Goal: Transaction & Acquisition: Purchase product/service

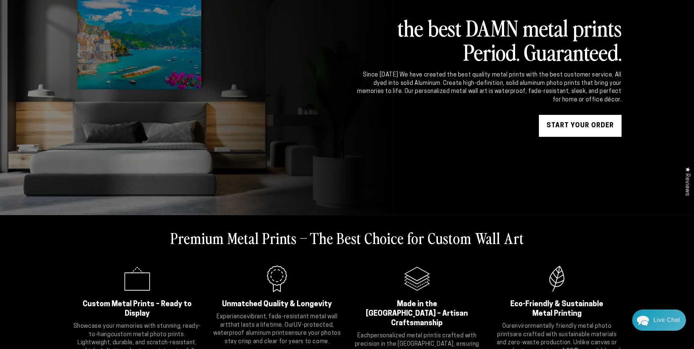
scroll to position [110, 0]
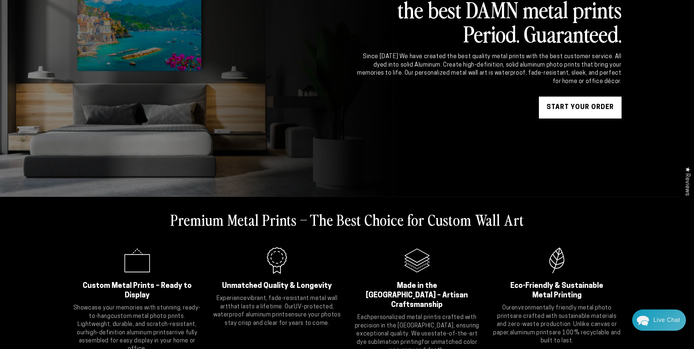
click at [565, 108] on link "START YOUR Order" at bounding box center [580, 108] width 83 height 22
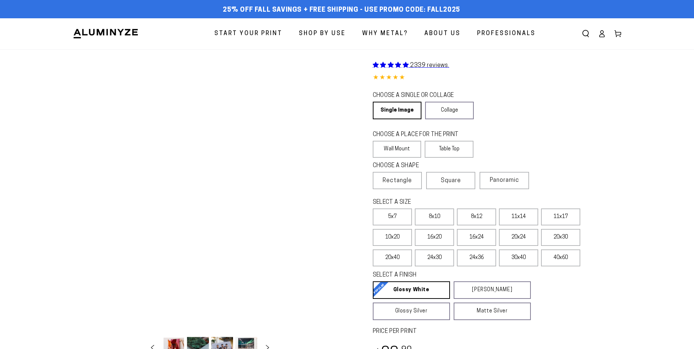
select select "**********"
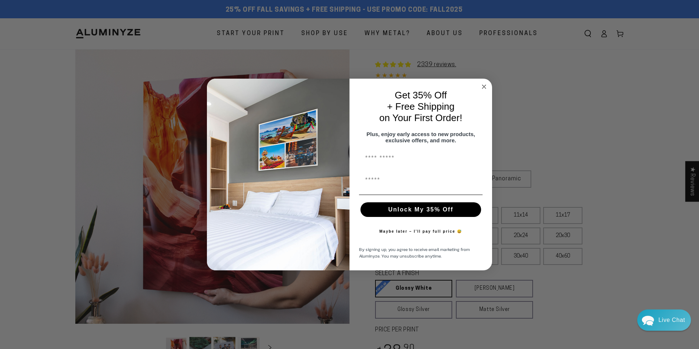
drag, startPoint x: 317, startPoint y: 247, endPoint x: 265, endPoint y: 224, distance: 56.5
click at [484, 83] on circle "Close dialog" at bounding box center [484, 87] width 8 height 8
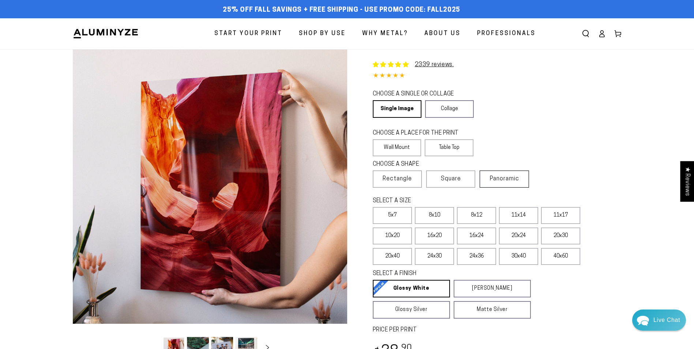
click at [499, 179] on span "Panoramic" at bounding box center [504, 179] width 29 height 6
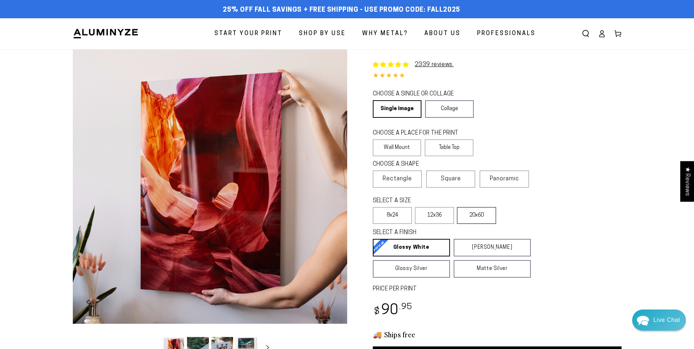
click at [473, 213] on label "20x60" at bounding box center [476, 215] width 39 height 17
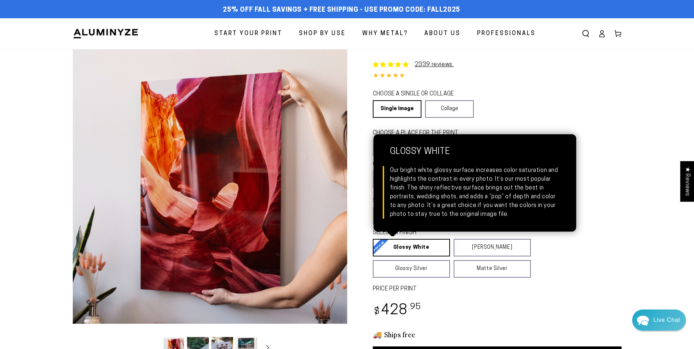
click at [407, 246] on link "Glossy White Glossy White Our bright white glossy surface increases color satur…" at bounding box center [411, 248] width 77 height 18
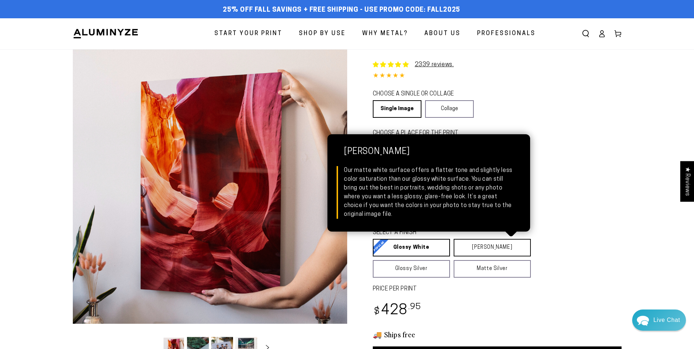
click at [476, 249] on link "Matte White Matte White Our matte white surface offers a flatter tone and sligh…" at bounding box center [491, 248] width 77 height 18
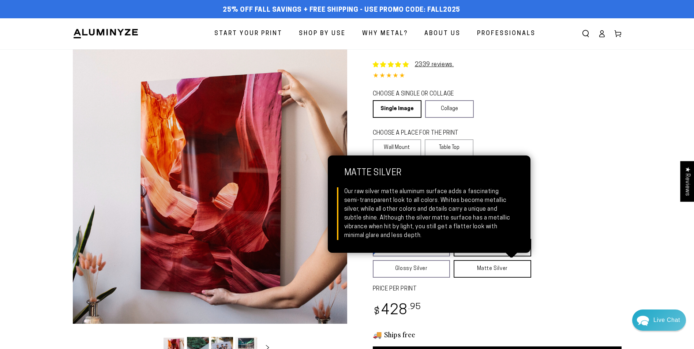
click at [474, 269] on link "Matte Silver Matte Silver Our raw silver matte aluminum surface adds a fascinat…" at bounding box center [492, 269] width 78 height 18
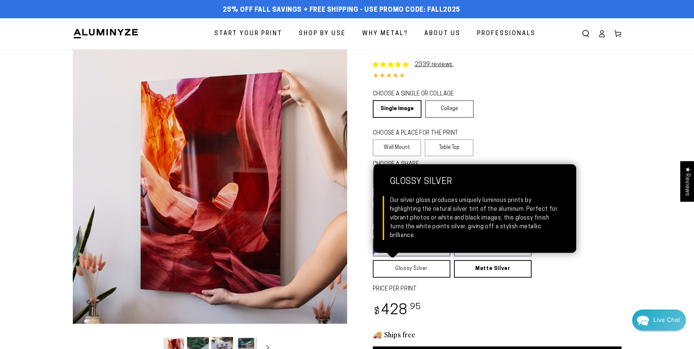
click at [439, 268] on link "Glossy Silver Glossy Silver Our silver gloss produces uniquely luminous prints …" at bounding box center [412, 269] width 78 height 18
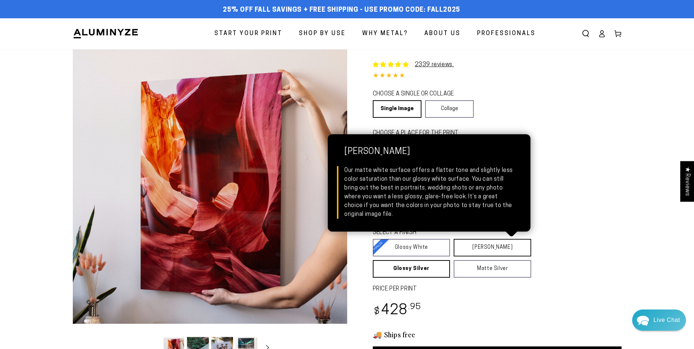
click at [475, 249] on link "Matte White Matte White Our matte white surface offers a flatter tone and sligh…" at bounding box center [492, 248] width 78 height 18
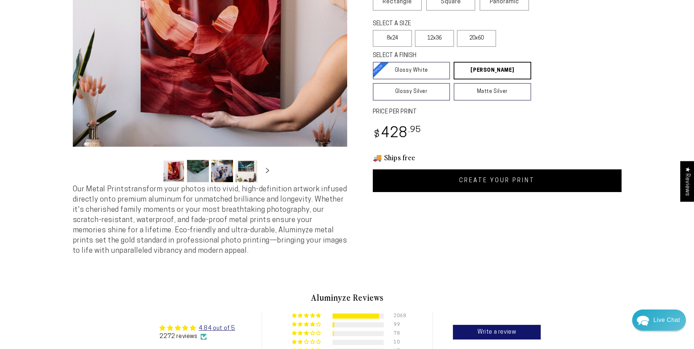
scroll to position [110, 0]
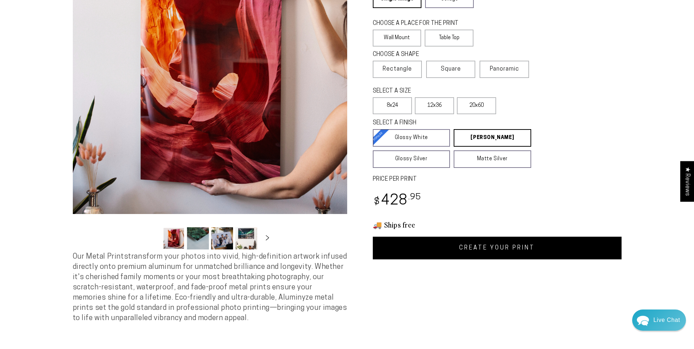
click at [499, 246] on link "CREATE YOUR PRINT" at bounding box center [497, 248] width 249 height 23
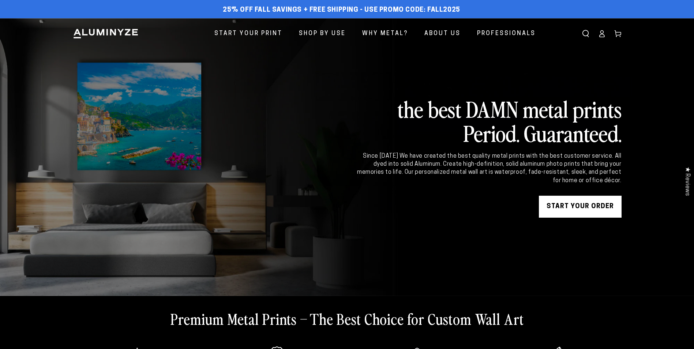
click at [562, 203] on link "START YOUR Order" at bounding box center [580, 207] width 83 height 22
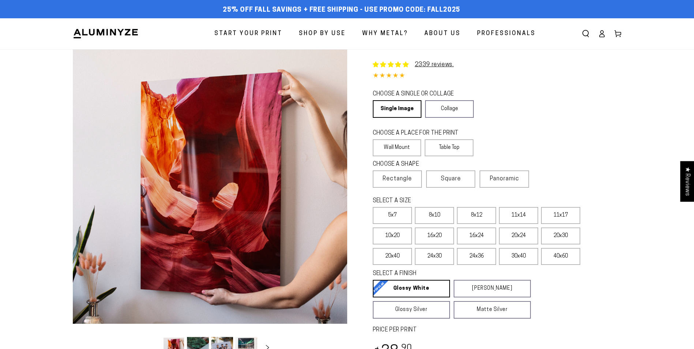
select select "**********"
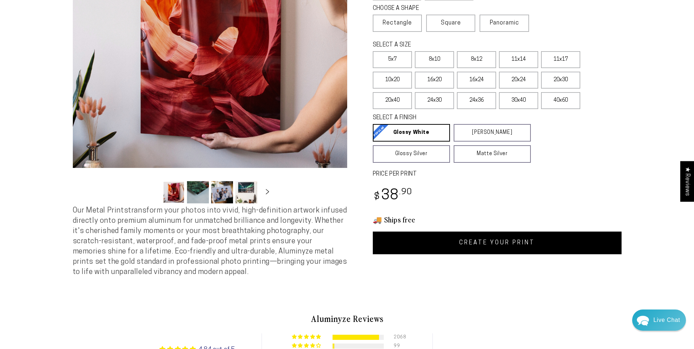
scroll to position [183, 0]
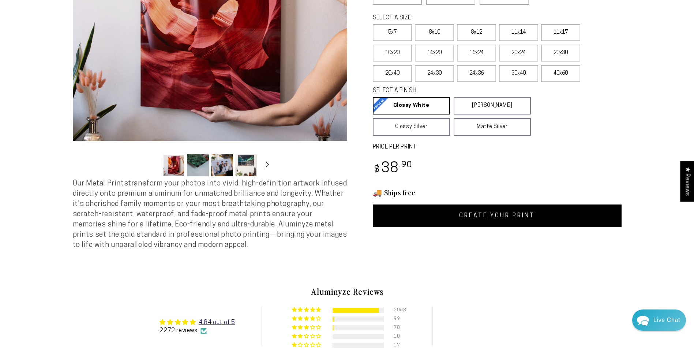
click at [491, 216] on link "CREATE YOUR PRINT" at bounding box center [497, 215] width 249 height 23
